Goal: Task Accomplishment & Management: Complete application form

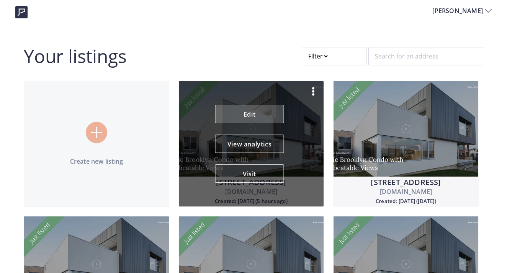
click at [275, 111] on link "Edit" at bounding box center [249, 114] width 69 height 18
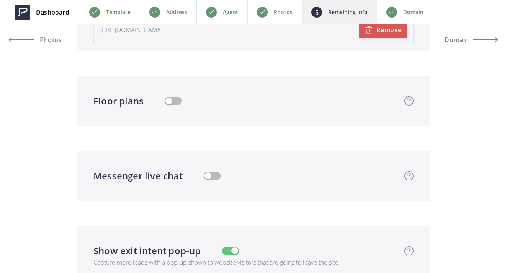
scroll to position [2132, 0]
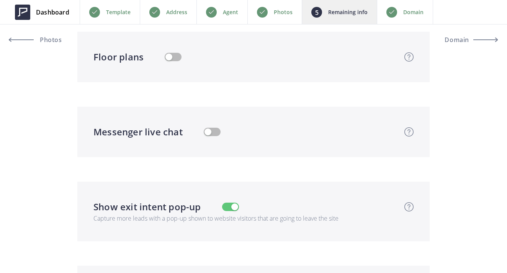
click at [170, 58] on button "button" at bounding box center [173, 57] width 17 height 8
type input "679,000"
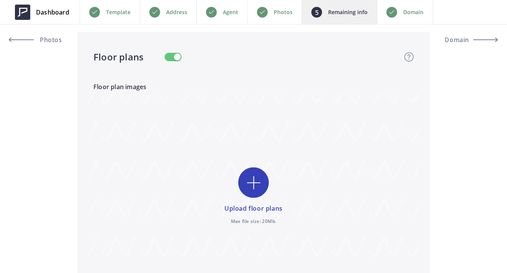
click at [249, 173] on input "file" at bounding box center [253, 197] width 331 height 205
click at [245, 192] on input "file" at bounding box center [253, 197] width 331 height 205
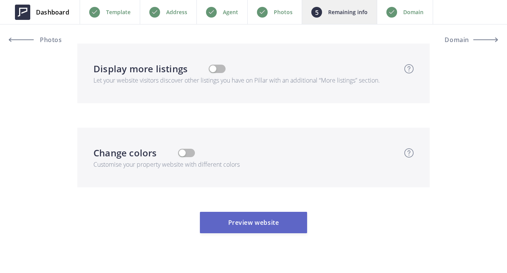
scroll to position [2584, 0]
click at [247, 213] on button "Preview website" at bounding box center [253, 223] width 107 height 21
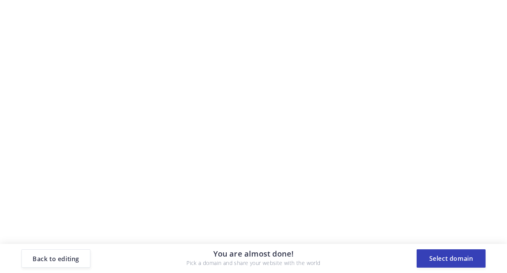
scroll to position [0, 0]
click at [464, 261] on button "Select domain" at bounding box center [450, 259] width 69 height 18
